Goal: Transaction & Acquisition: Download file/media

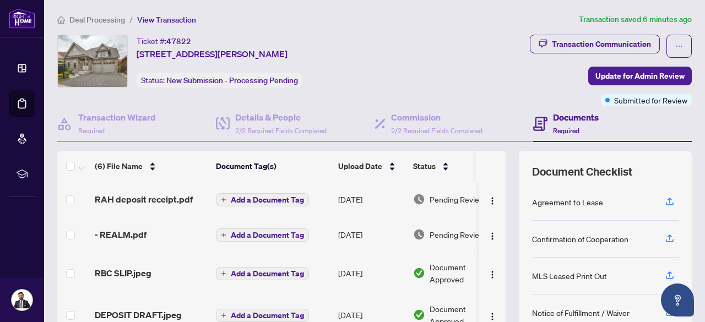
click at [408, 203] on td "Aug/11/2025" at bounding box center [371, 199] width 75 height 35
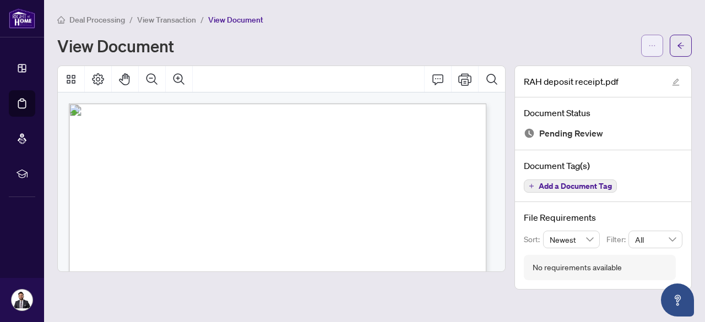
click at [654, 48] on icon "ellipsis" at bounding box center [652, 46] width 8 height 8
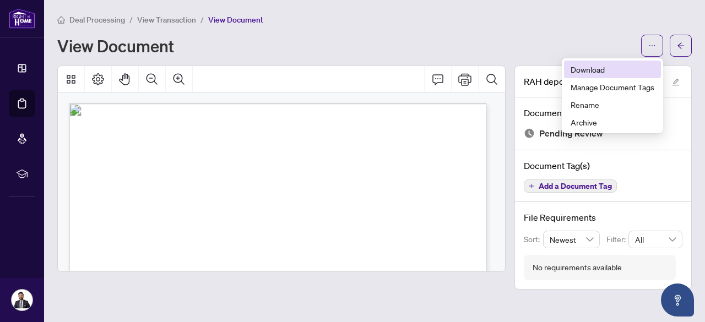
click at [591, 66] on span "Download" at bounding box center [613, 69] width 84 height 12
